Goal: Task Accomplishment & Management: Manage account settings

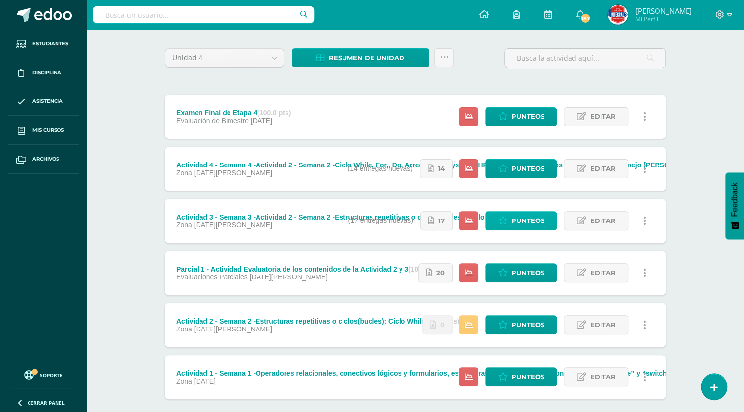
scroll to position [89, 0]
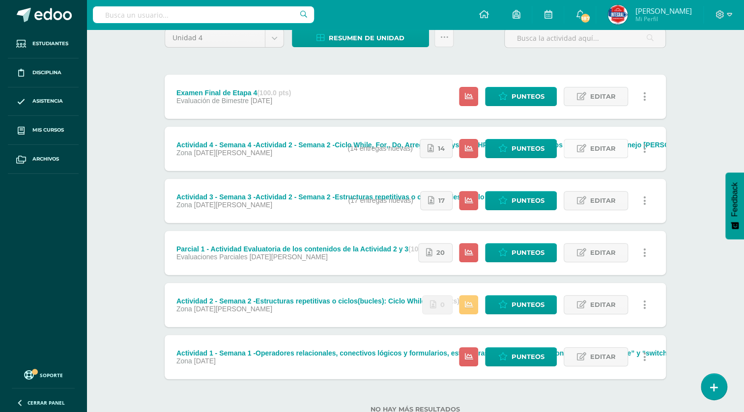
click at [610, 150] on span "Editar" at bounding box center [602, 148] width 26 height 18
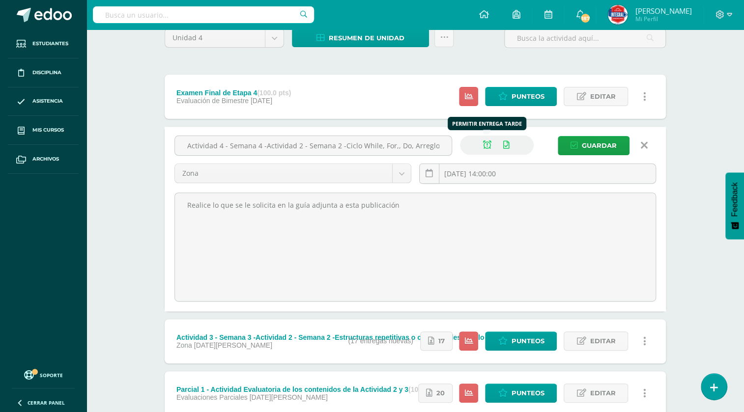
click at [490, 145] on icon at bounding box center [487, 145] width 8 height 8
click at [599, 142] on span "Guardar" at bounding box center [599, 146] width 35 height 18
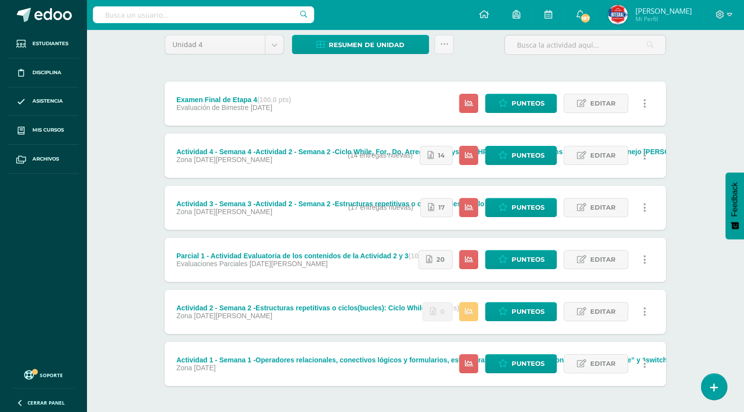
scroll to position [89, 0]
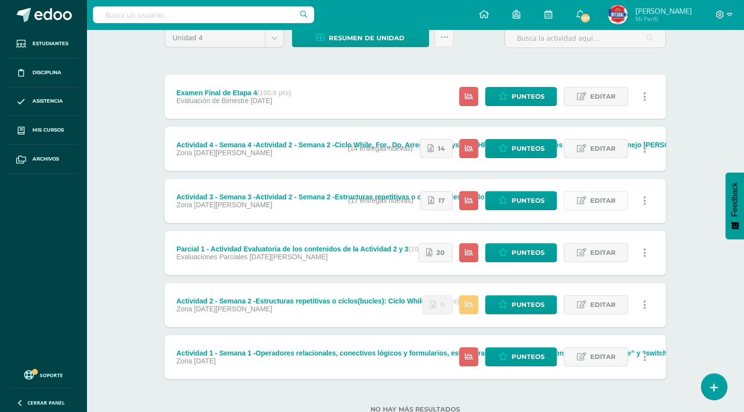
click at [599, 201] on span "Editar" at bounding box center [602, 201] width 26 height 18
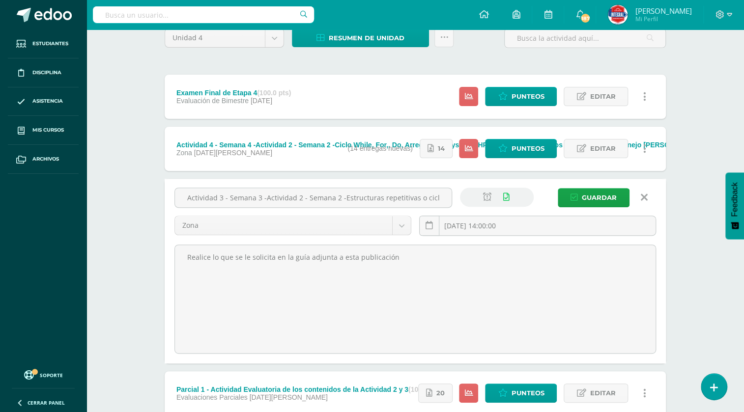
click at [647, 201] on link at bounding box center [643, 197] width 25 height 19
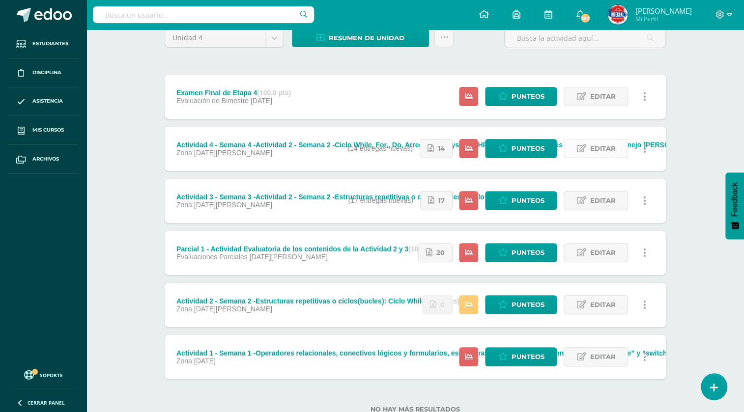
click at [596, 156] on span "Editar" at bounding box center [602, 148] width 26 height 18
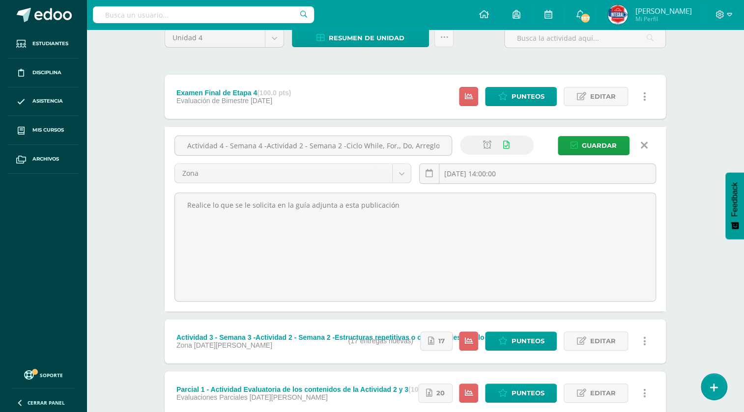
click at [646, 147] on icon at bounding box center [643, 145] width 7 height 11
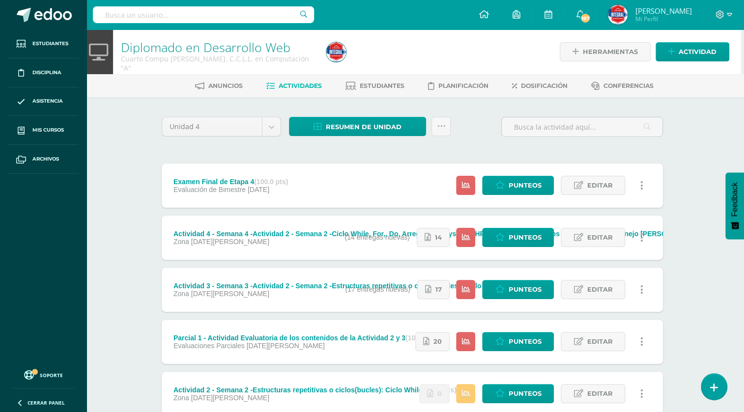
click at [356, 411] on div "Actividad 2 - Semana 2 -Estructuras repetitivas o ciclos(bucles): Ciclo While (…" at bounding box center [315, 394] width 306 height 44
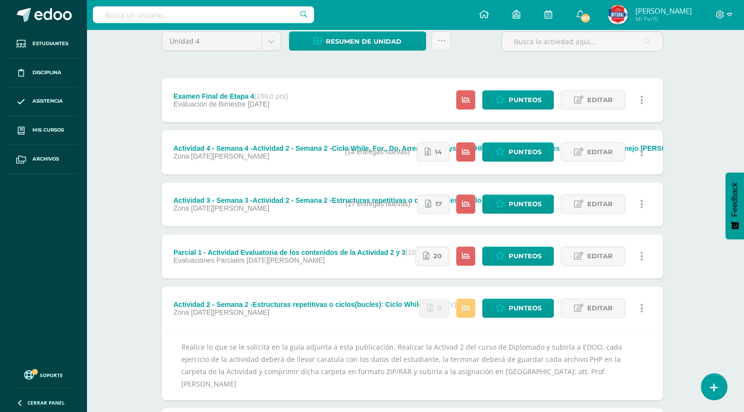
scroll to position [89, 3]
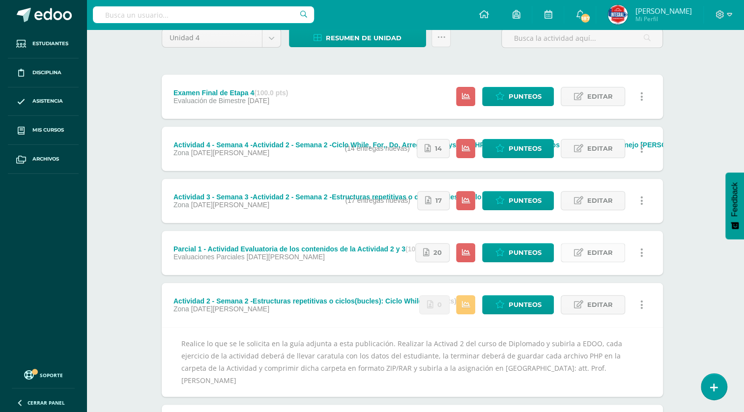
click at [582, 252] on icon at bounding box center [577, 253] width 9 height 8
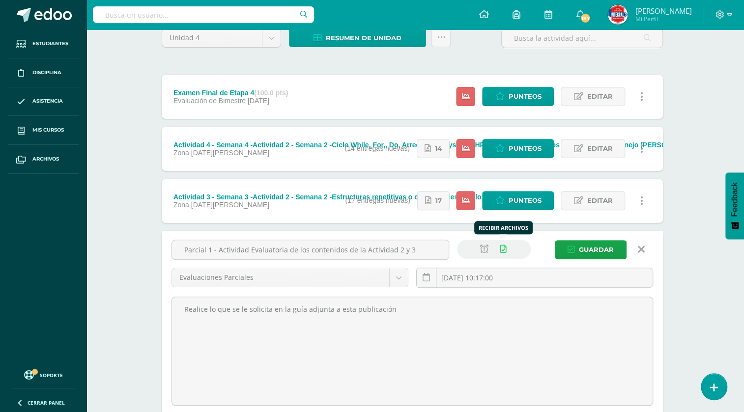
click at [501, 245] on icon at bounding box center [503, 249] width 6 height 8
click at [582, 248] on span "Guardar" at bounding box center [596, 250] width 35 height 18
